Goal: Entertainment & Leisure: Consume media (video, audio)

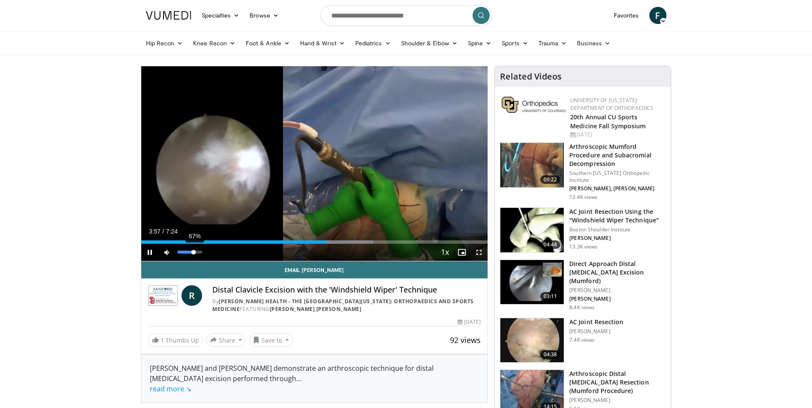
click at [194, 252] on div "67%" at bounding box center [190, 252] width 24 height 3
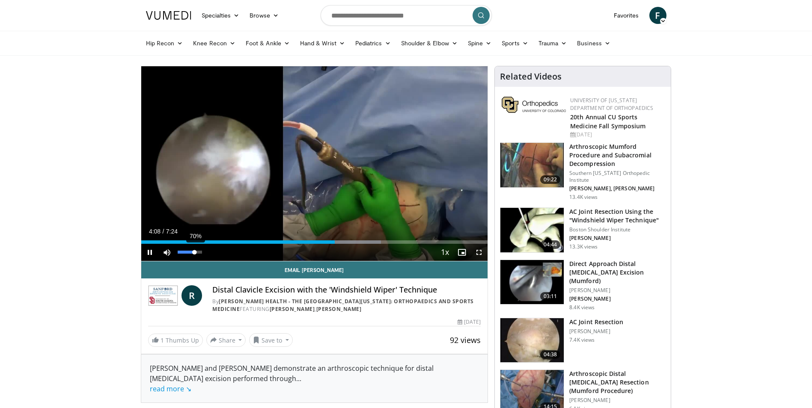
click at [195, 254] on div "Volume Level" at bounding box center [186, 252] width 17 height 3
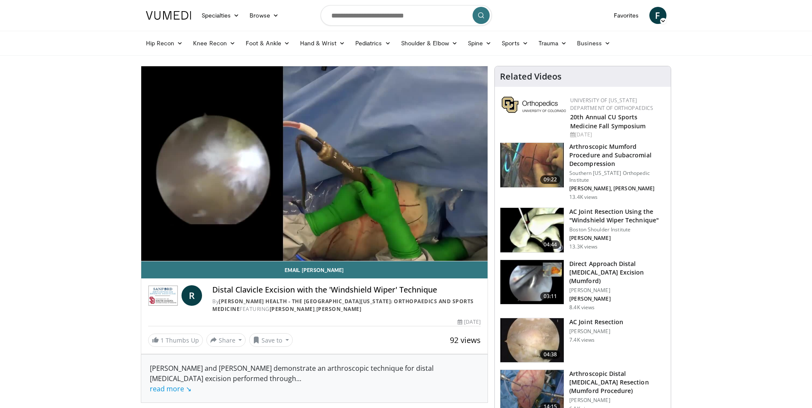
click at [603, 152] on h3 "Arthroscopic Mumford Procedure and Subacromial Decompression" at bounding box center [617, 155] width 96 height 26
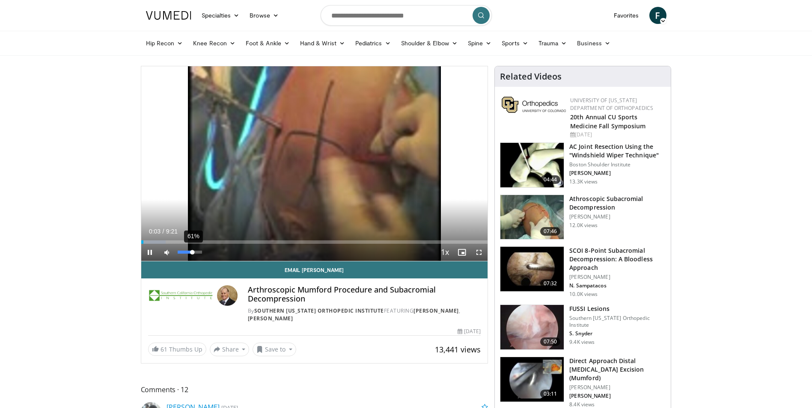
click at [193, 254] on div "Volume Level" at bounding box center [185, 252] width 15 height 3
click at [202, 240] on div "Loaded : 0.00% 1:39 1:39" at bounding box center [314, 240] width 347 height 8
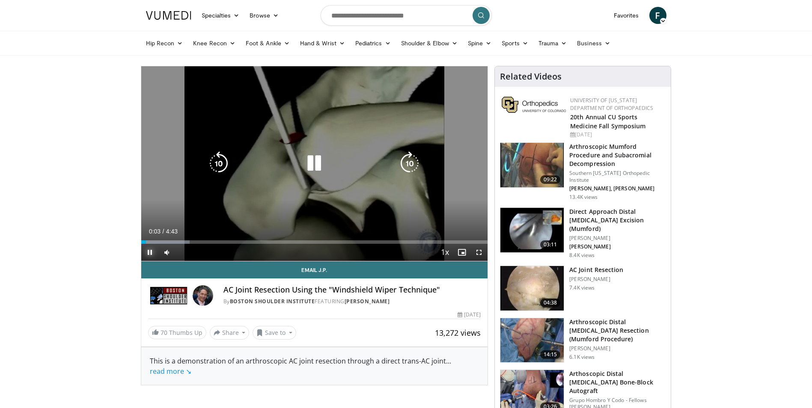
click at [151, 252] on span "Video Player" at bounding box center [149, 252] width 17 height 17
